Goal: Use online tool/utility: Utilize a website feature to perform a specific function

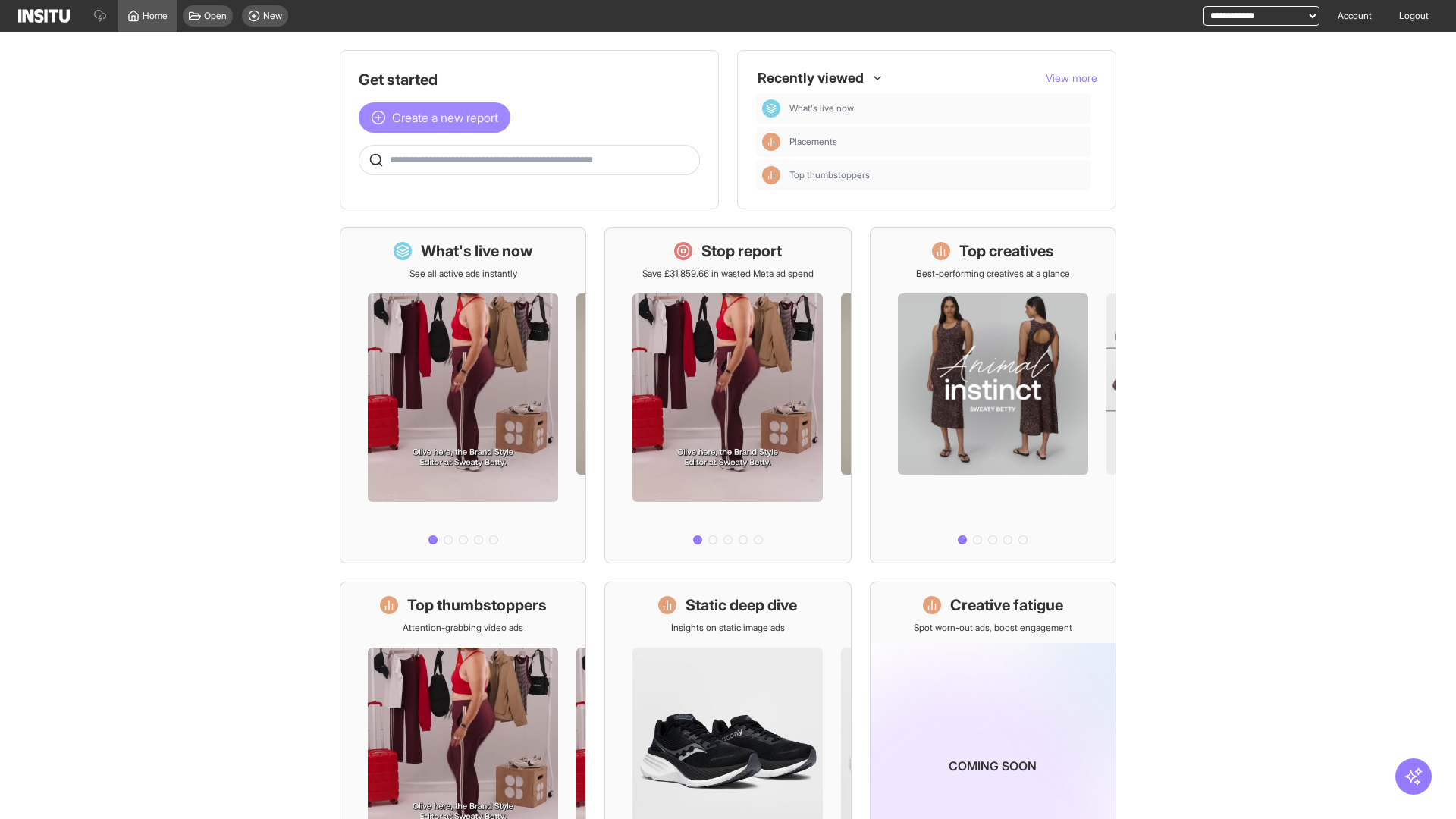
click at [439, 118] on span "Create a new report" at bounding box center [445, 118] width 106 height 18
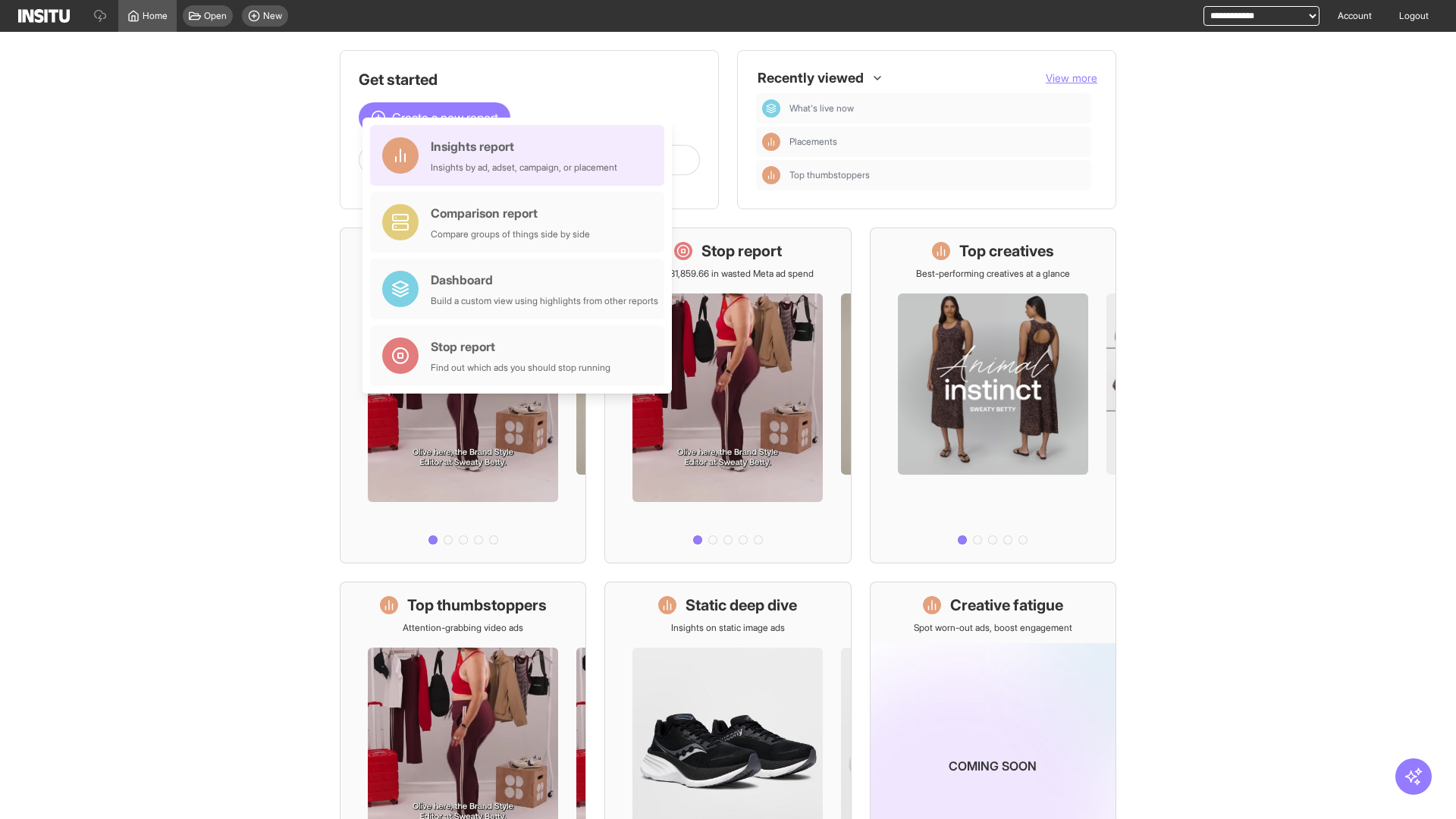
click at [521, 155] on div "Insights report Insights by ad, adset, campaign, or placement" at bounding box center [523, 155] width 186 height 37
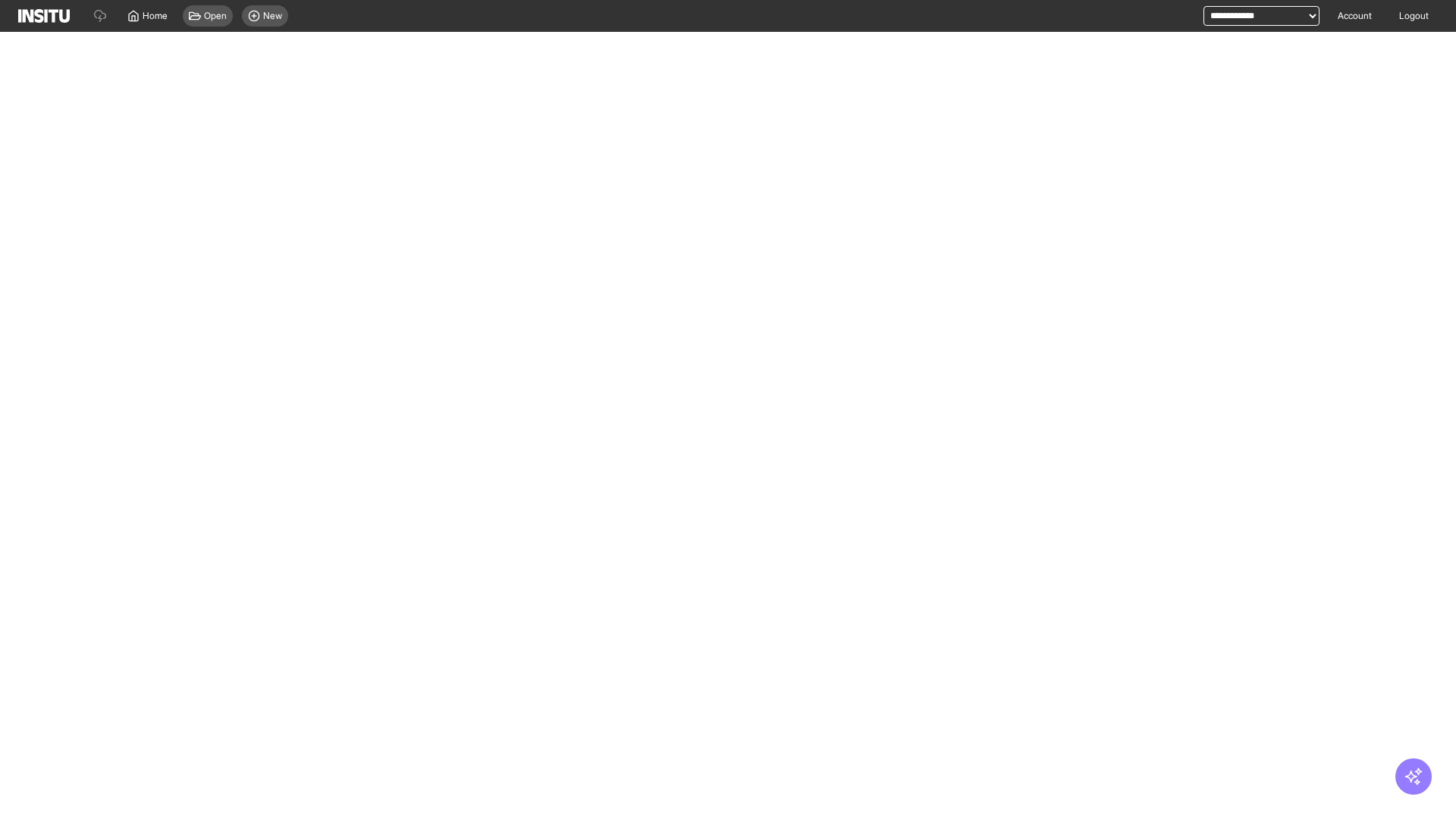
select select "**"
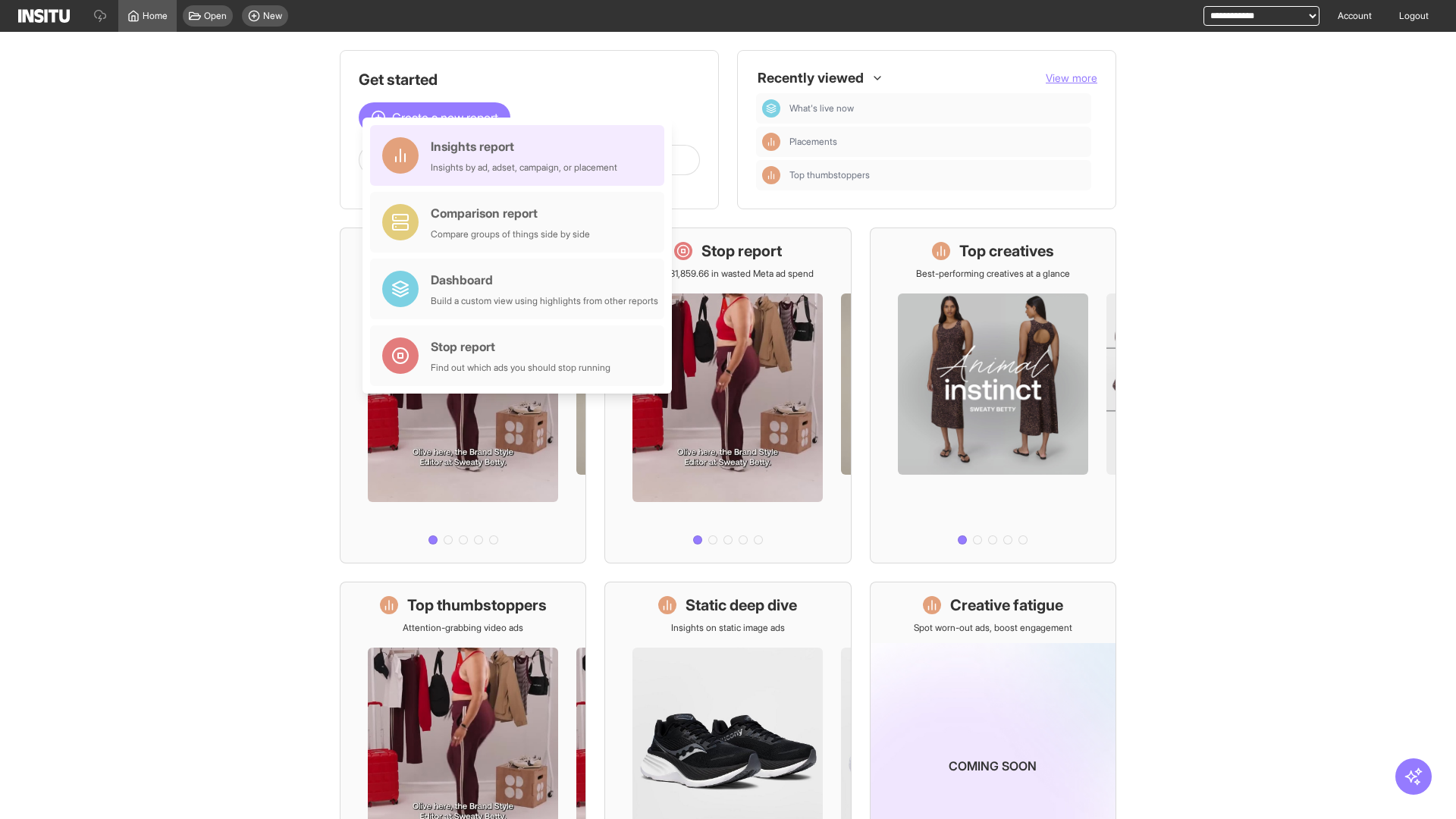
click at [521, 155] on div "Insights report Insights by ad, adset, campaign, or placement" at bounding box center [523, 155] width 186 height 37
